Goal: Communication & Community: Answer question/provide support

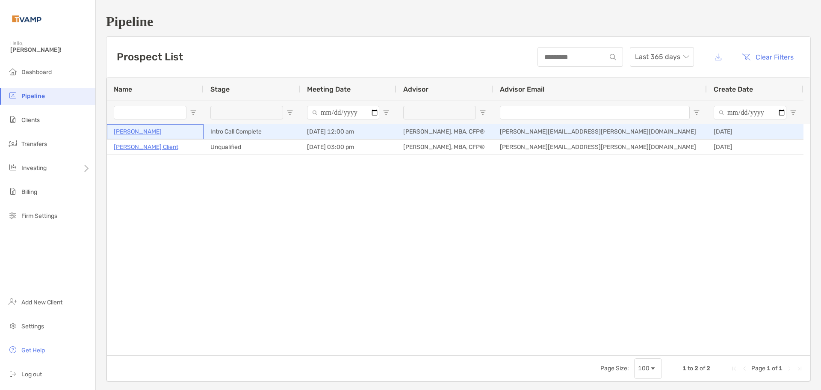
click at [131, 133] on p "[PERSON_NAME]" at bounding box center [138, 131] width 48 height 11
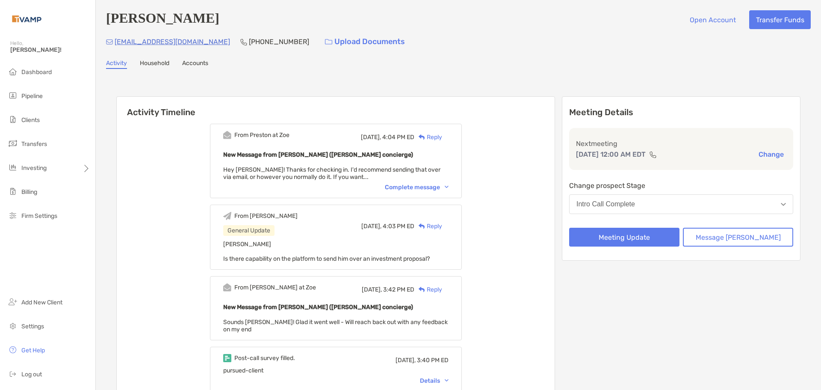
click at [401, 187] on div "Complete message" at bounding box center [417, 187] width 64 height 7
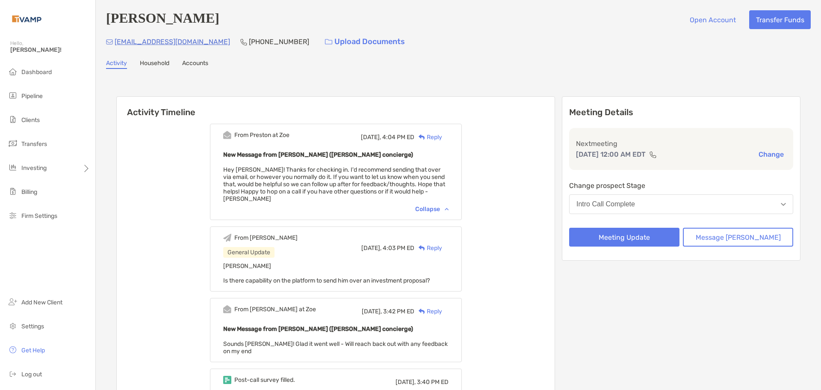
drag, startPoint x: 401, startPoint y: 187, endPoint x: 377, endPoint y: 180, distance: 24.9
click at [377, 179] on span "Hey Andrew! Thanks for checking in. I'd recommend sending that over via email, …" at bounding box center [334, 184] width 222 height 36
